Goal: Task Accomplishment & Management: Use online tool/utility

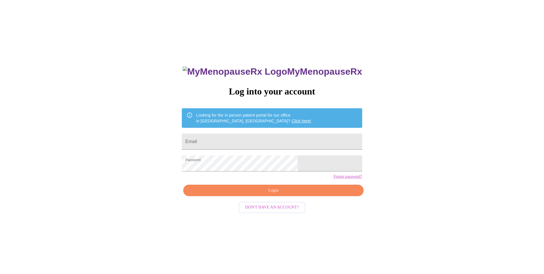
click at [240, 194] on span "Login" at bounding box center [273, 190] width 167 height 7
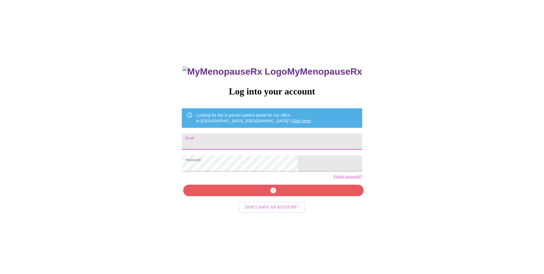
click at [255, 141] on input "Email" at bounding box center [272, 141] width 180 height 16
type input "[EMAIL_ADDRESS][DOMAIN_NAME]"
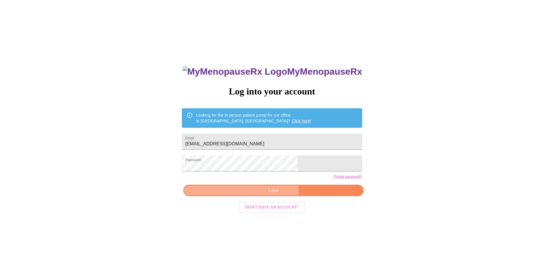
click at [270, 194] on span "Login" at bounding box center [273, 190] width 167 height 7
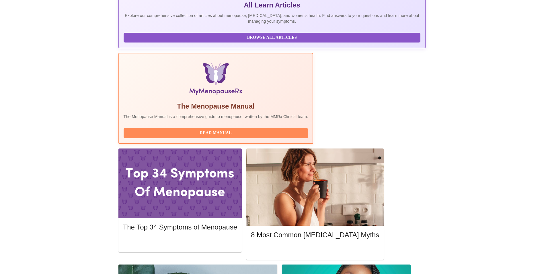
scroll to position [143, 0]
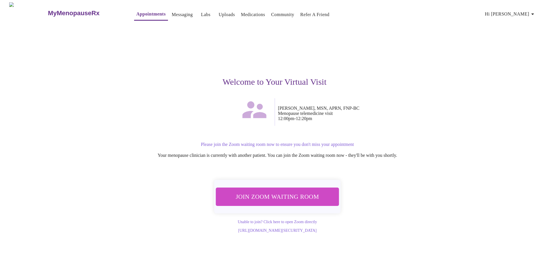
click at [280, 194] on span "Join Zoom Waiting Room" at bounding box center [277, 196] width 108 height 11
